Goal: Transaction & Acquisition: Download file/media

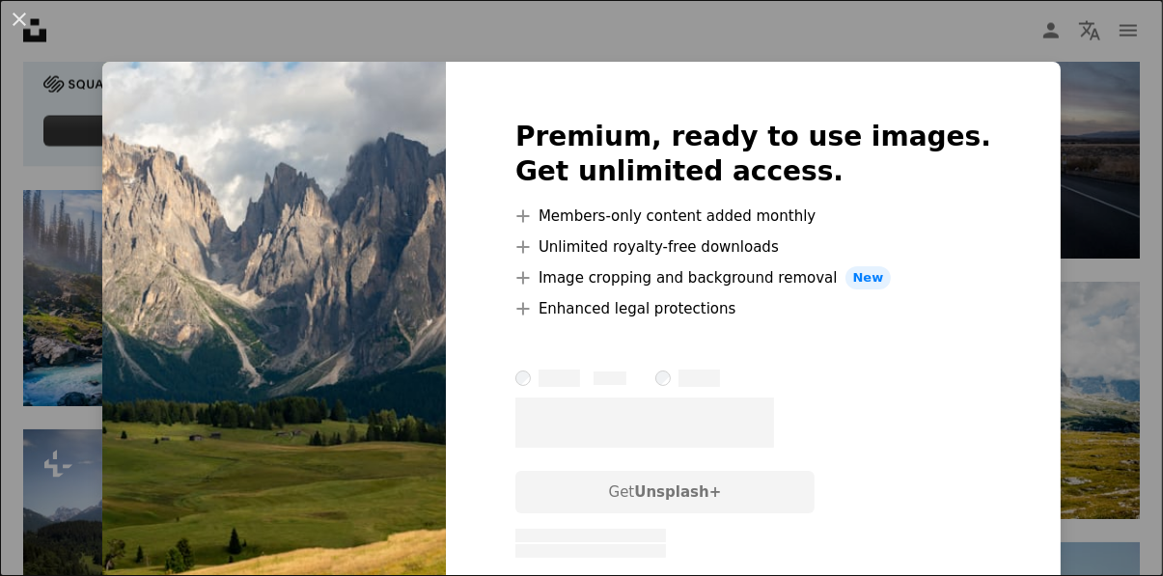
scroll to position [2967, 0]
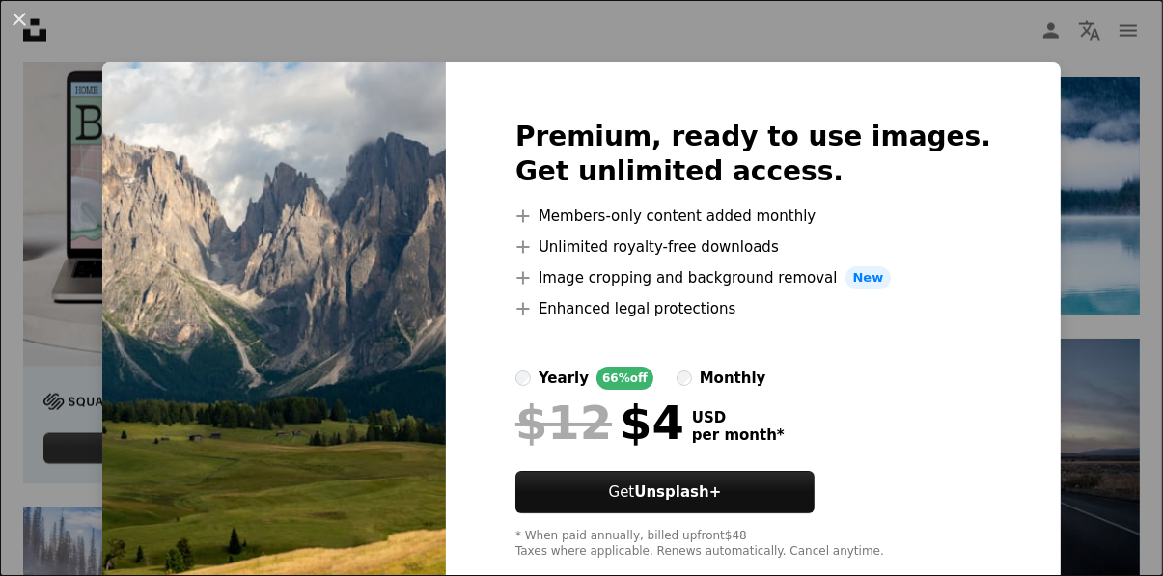
click at [1094, 128] on div "An X shape Premium, ready to use images. Get unlimited access. A plus sign Memb…" at bounding box center [581, 288] width 1163 height 576
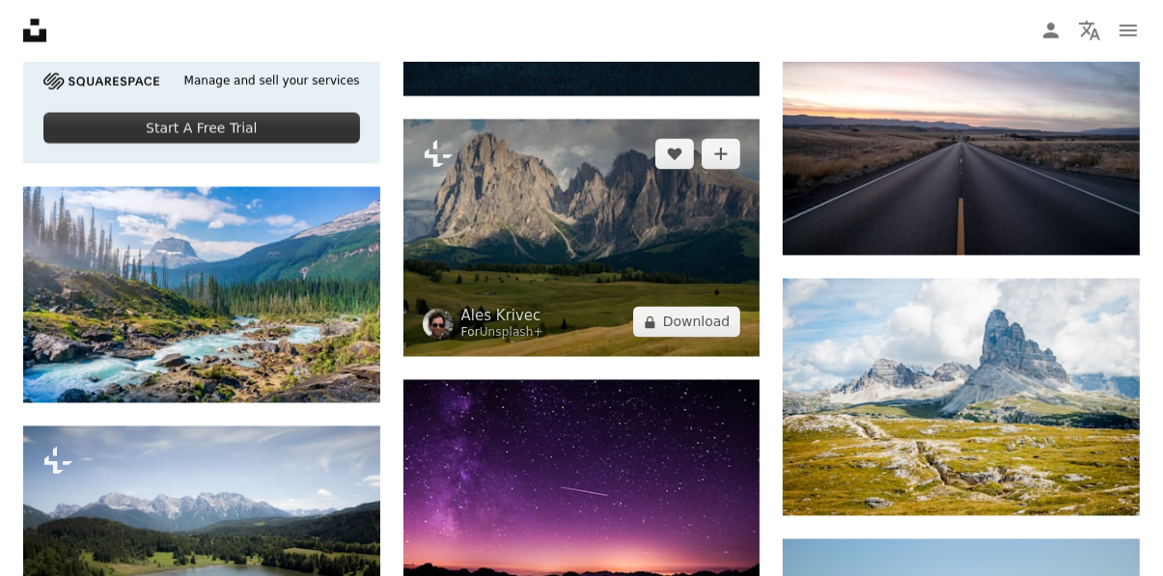
click at [704, 288] on img at bounding box center [581, 239] width 357 height 238
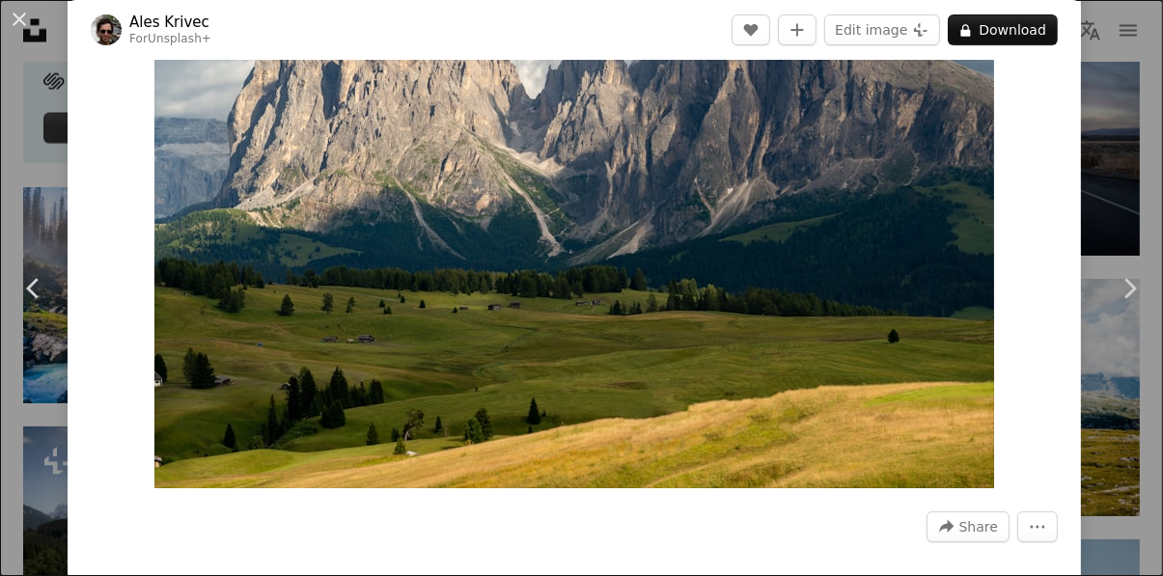
scroll to position [165, 0]
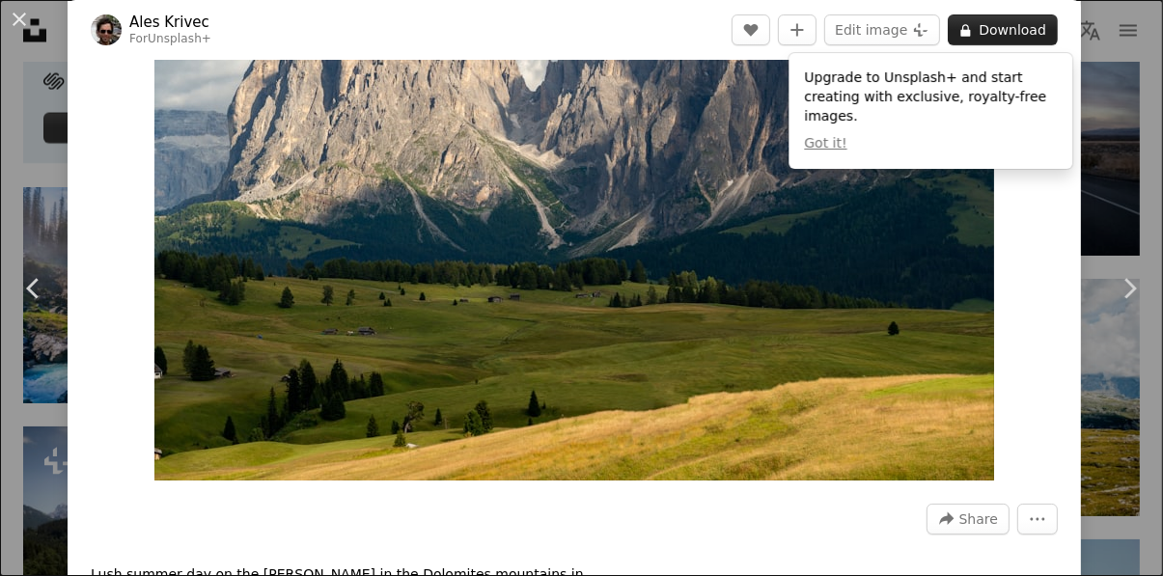
click at [1004, 24] on button "A lock Download" at bounding box center [1003, 29] width 110 height 31
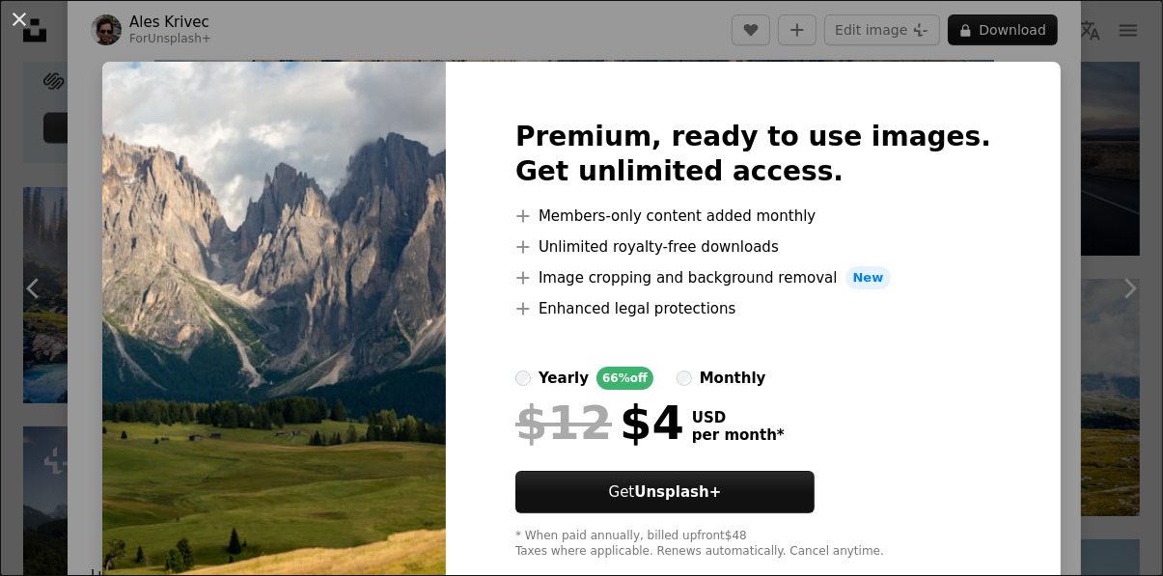
click at [1126, 416] on div "An X shape Premium, ready to use images. Get unlimited access. A plus sign Memb…" at bounding box center [581, 288] width 1163 height 576
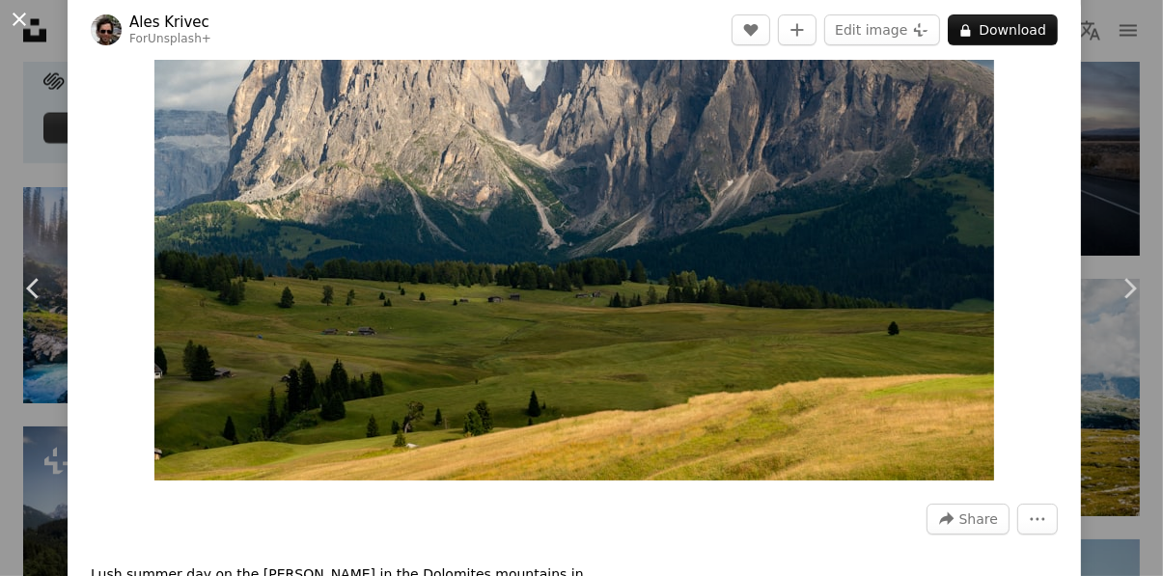
click at [22, 8] on button "An X shape" at bounding box center [19, 19] width 23 height 23
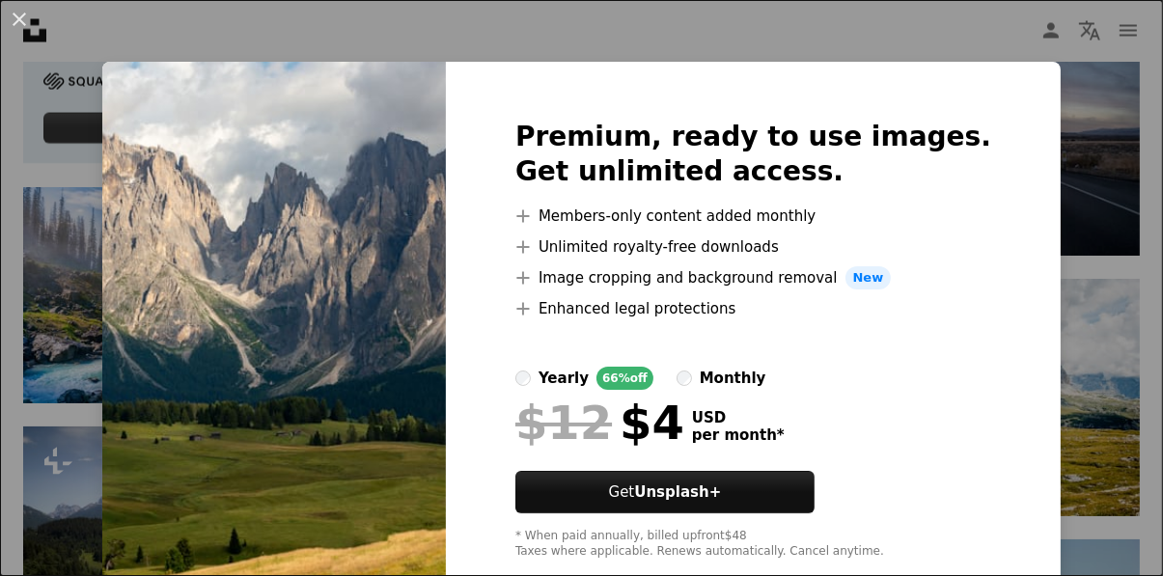
click at [1081, 333] on div "An X shape Premium, ready to use images. Get unlimited access. A plus sign Memb…" at bounding box center [581, 288] width 1163 height 576
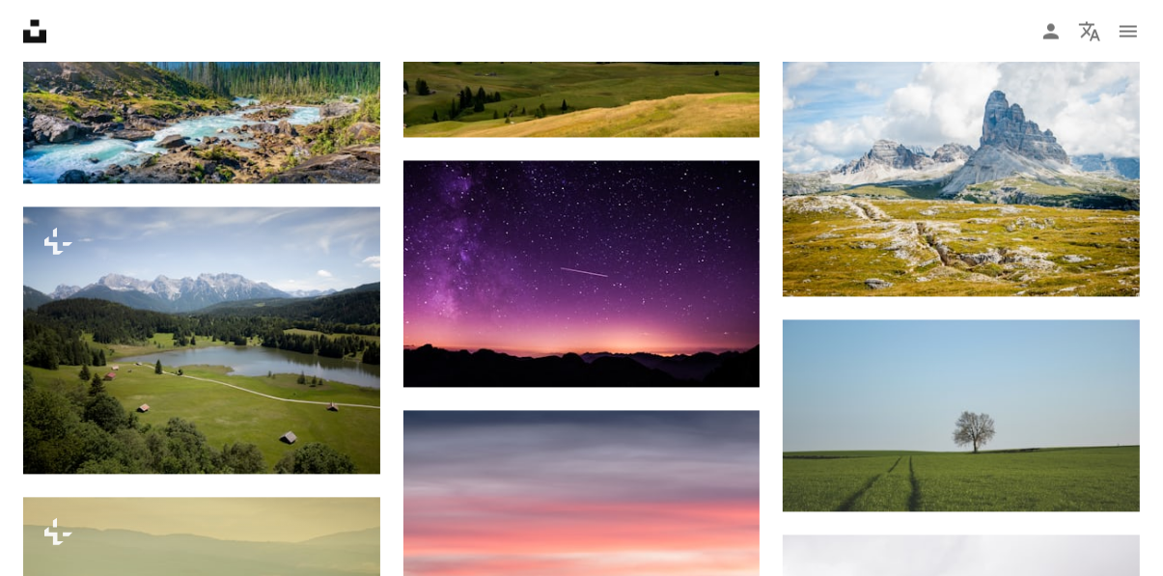
scroll to position [3509, 0]
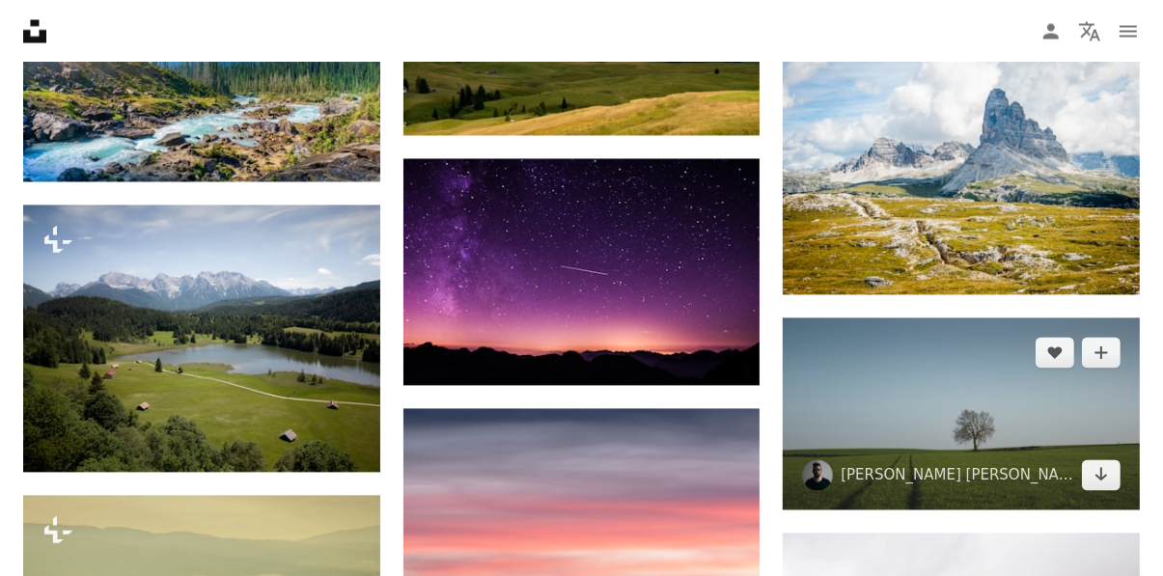
click at [1060, 433] on img at bounding box center [961, 414] width 357 height 192
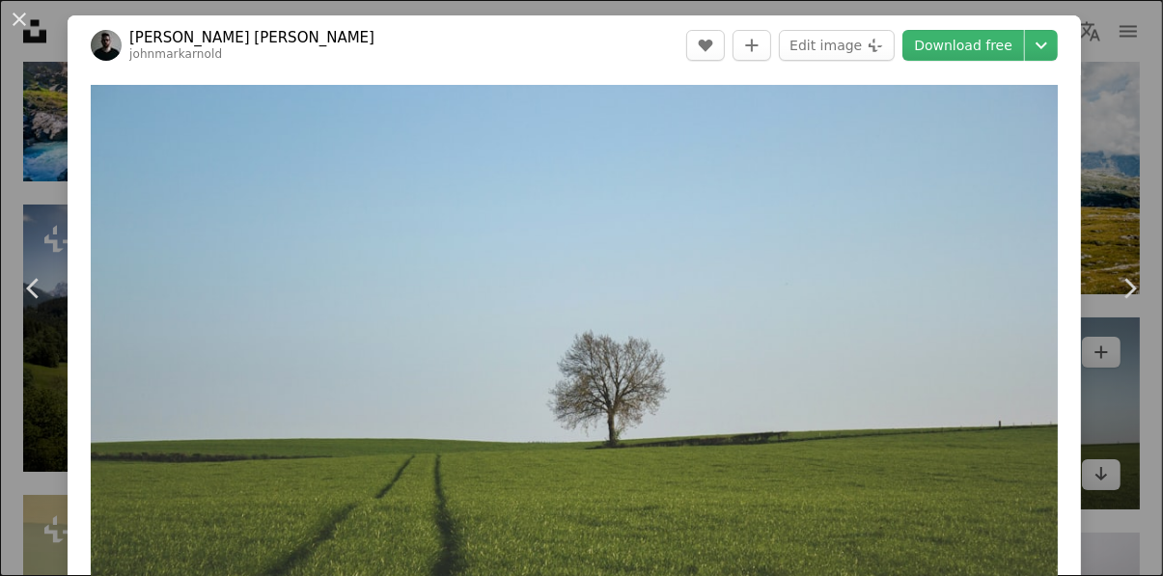
scroll to position [3682, 0]
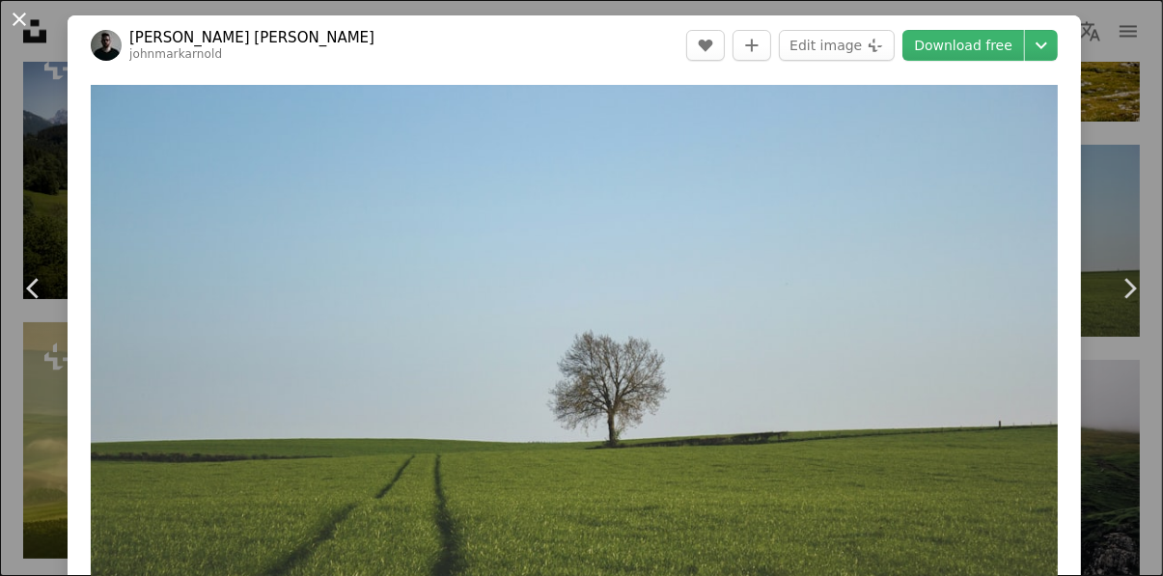
click at [23, 17] on button "An X shape" at bounding box center [19, 19] width 23 height 23
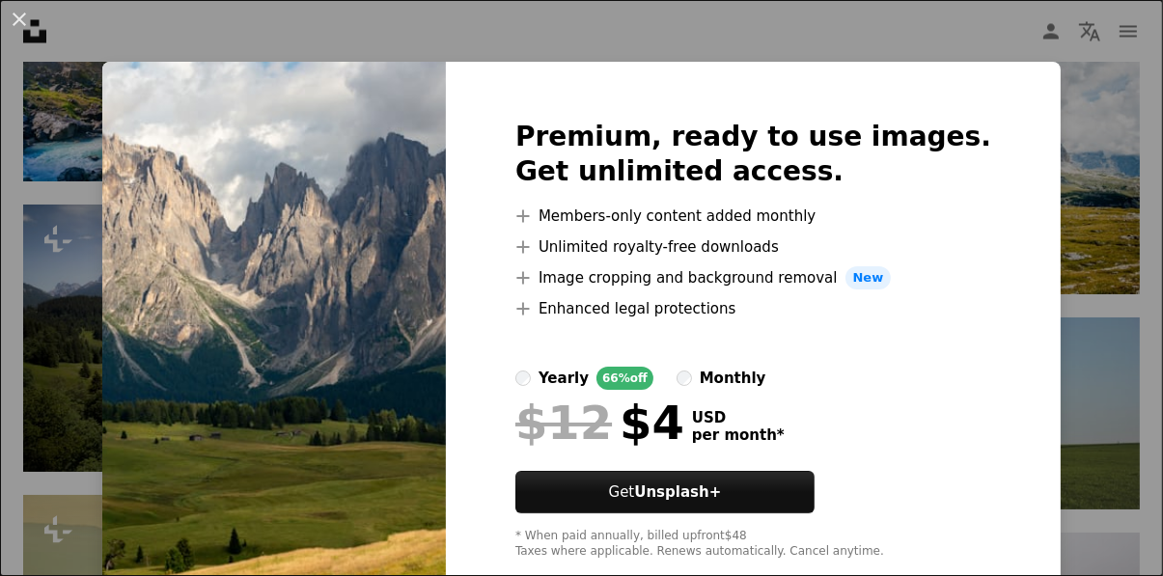
scroll to position [3611, 0]
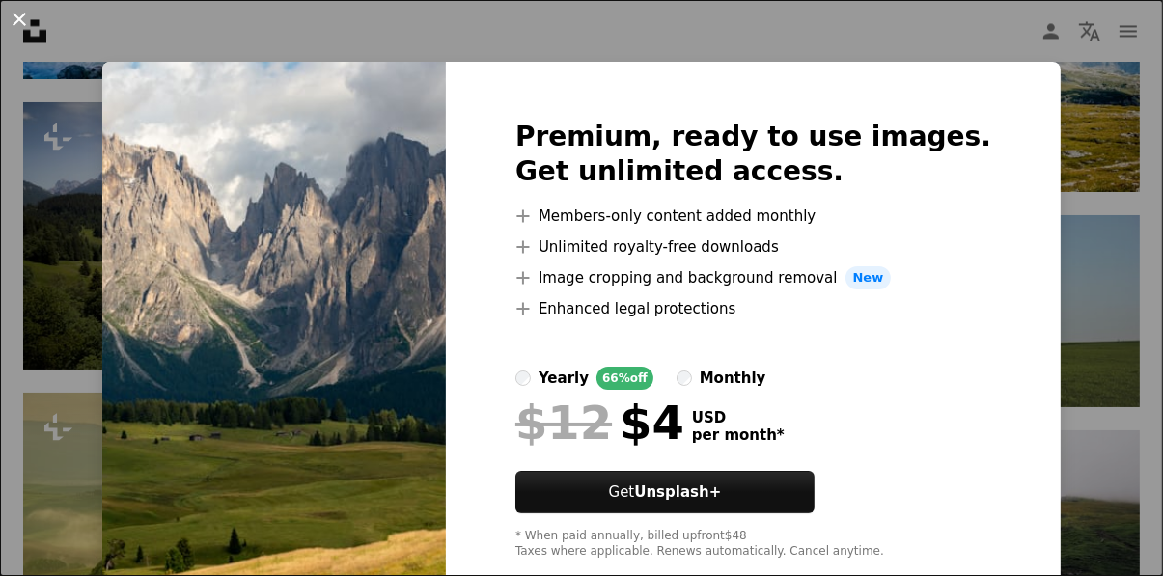
click at [10, 23] on button "An X shape" at bounding box center [19, 19] width 23 height 23
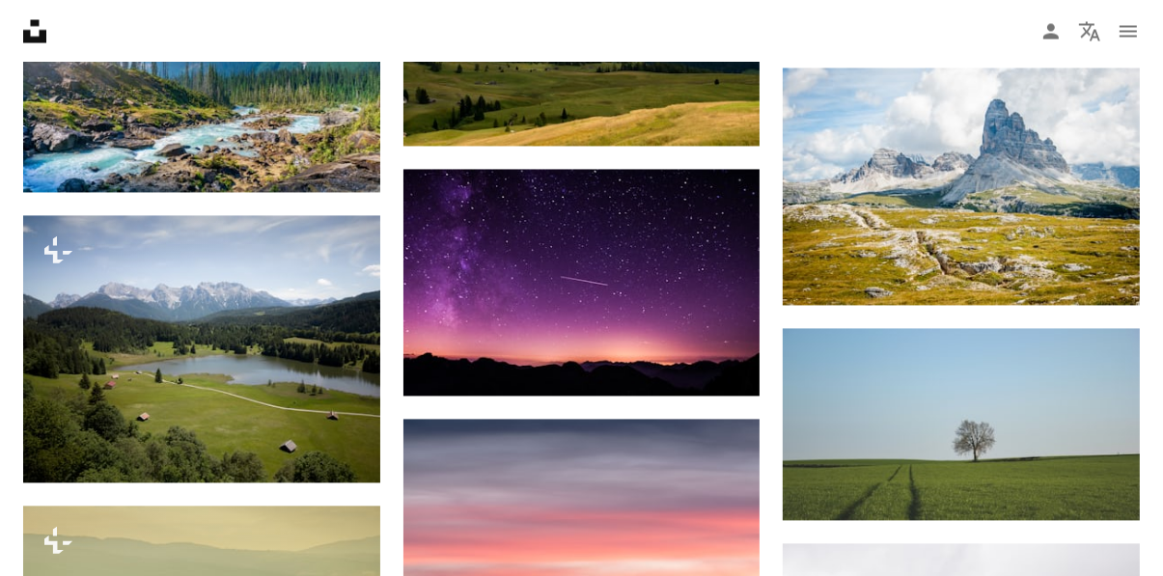
scroll to position [3569, 0]
